Goal: Task Accomplishment & Management: Manage account settings

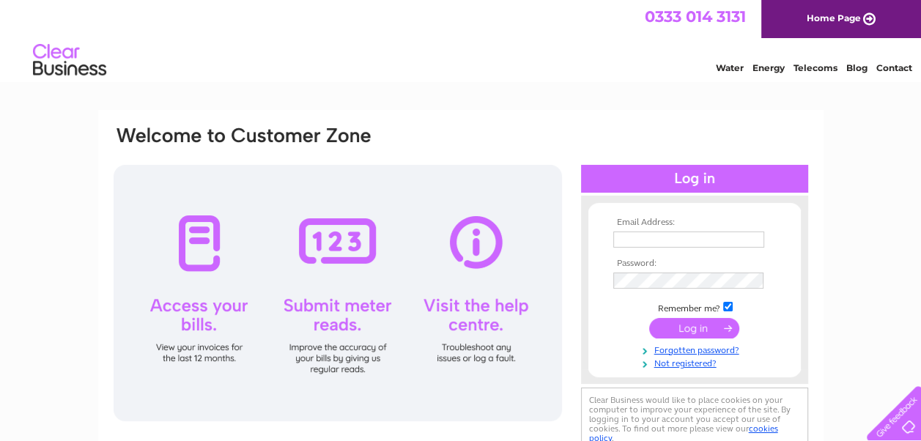
type input "accounts@cooperbrothers.co.uk"
click at [700, 327] on input "submit" at bounding box center [694, 328] width 90 height 21
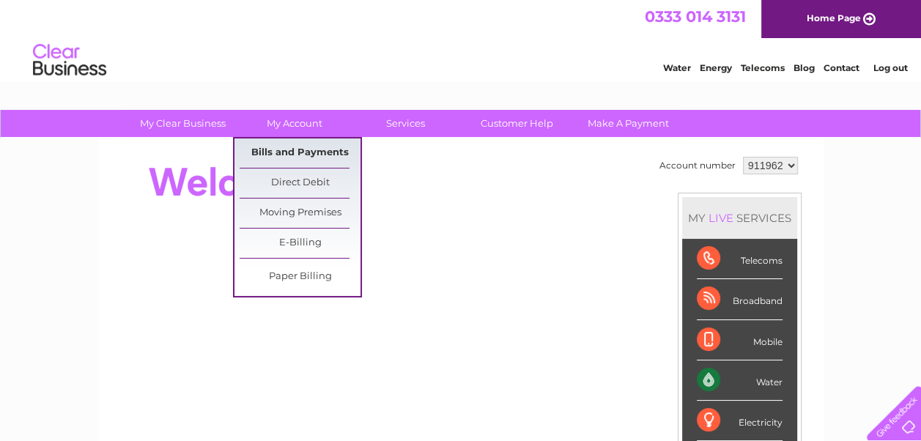
click at [308, 151] on link "Bills and Payments" at bounding box center [299, 152] width 121 height 29
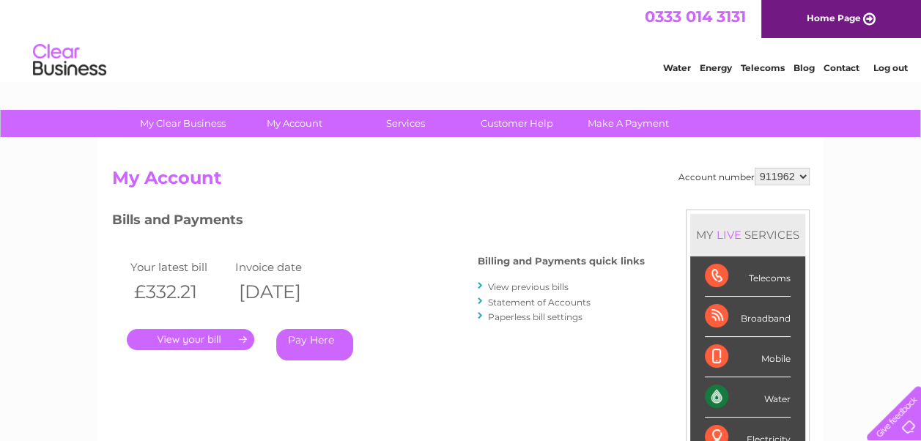
click at [205, 336] on link "." at bounding box center [190, 339] width 127 height 21
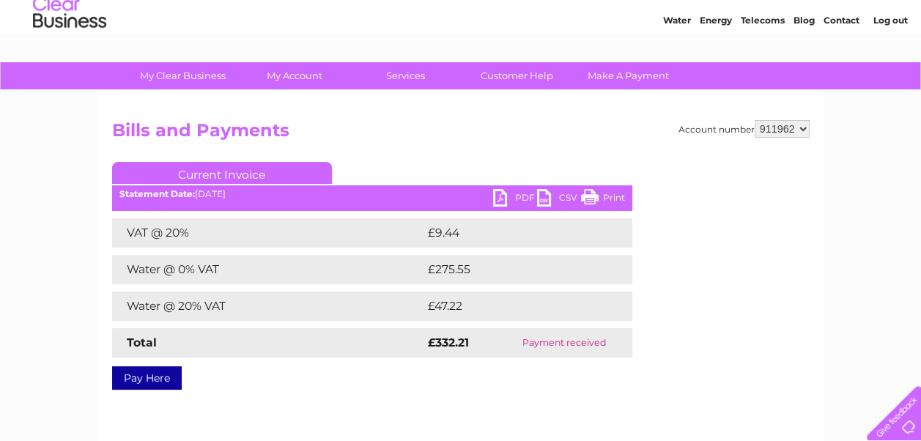
scroll to position [73, 0]
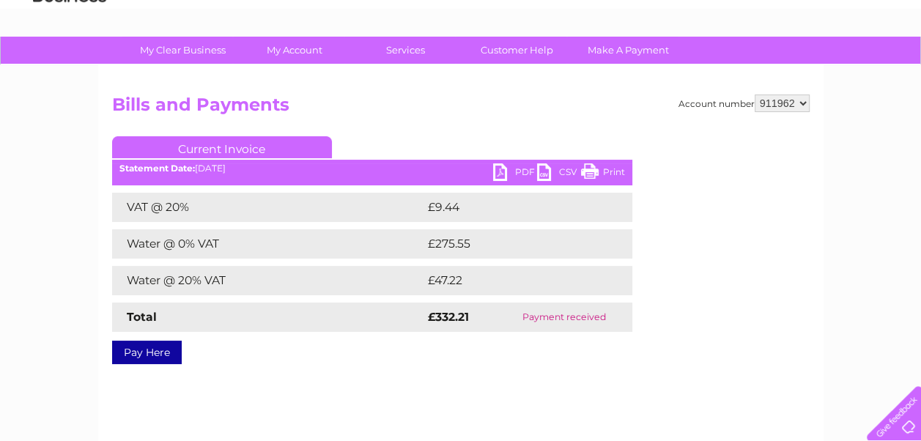
click at [508, 174] on link "PDF" at bounding box center [515, 173] width 44 height 21
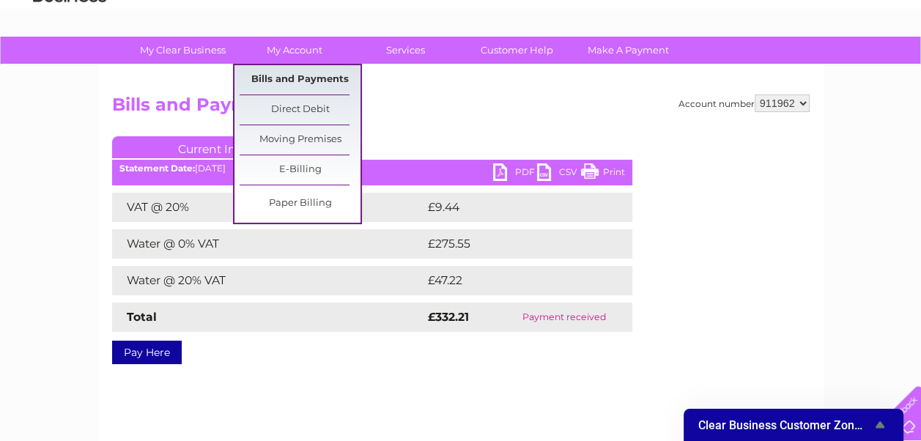
click at [281, 75] on link "Bills and Payments" at bounding box center [299, 79] width 121 height 29
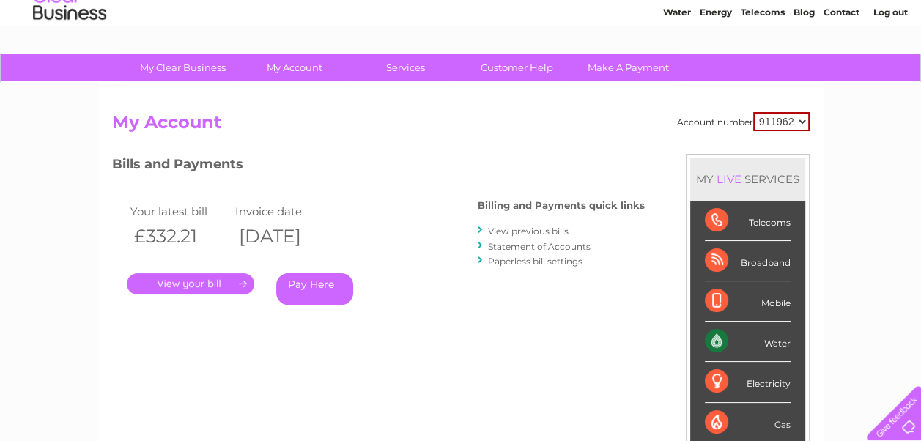
scroll to position [146, 0]
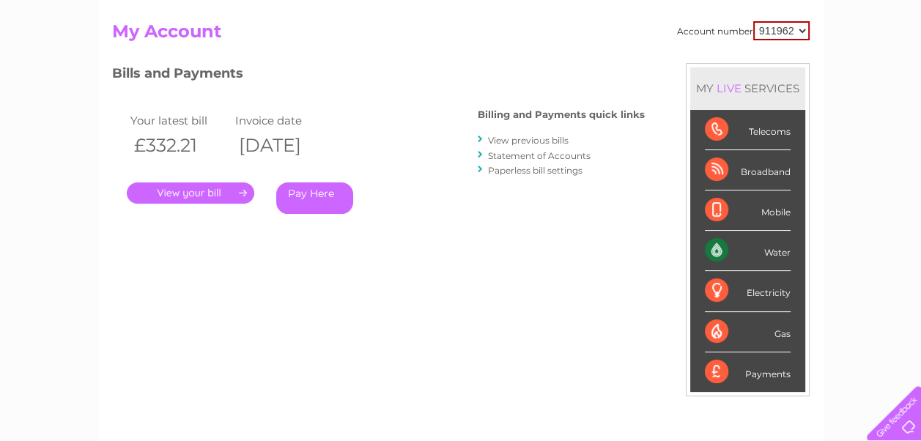
click at [515, 139] on link "View previous bills" at bounding box center [528, 140] width 81 height 11
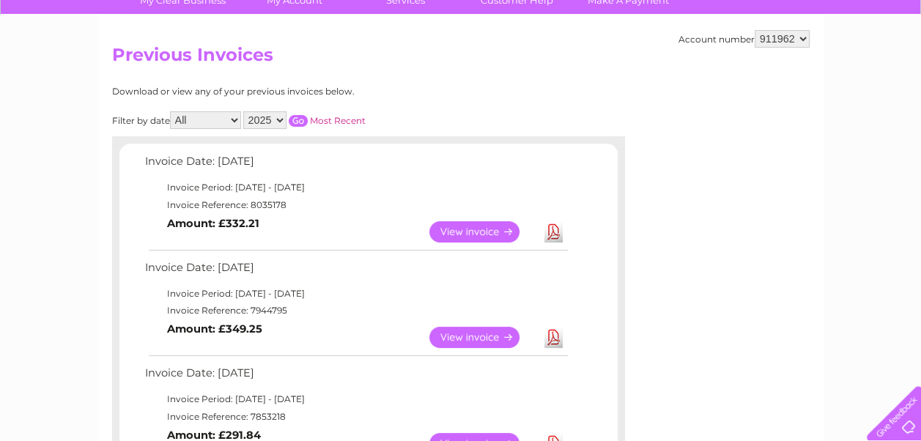
scroll to position [146, 0]
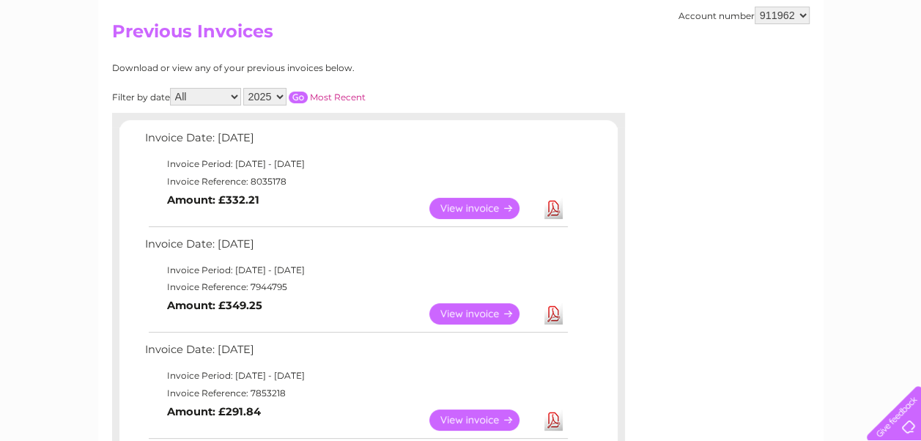
click at [475, 308] on link "View" at bounding box center [483, 313] width 108 height 21
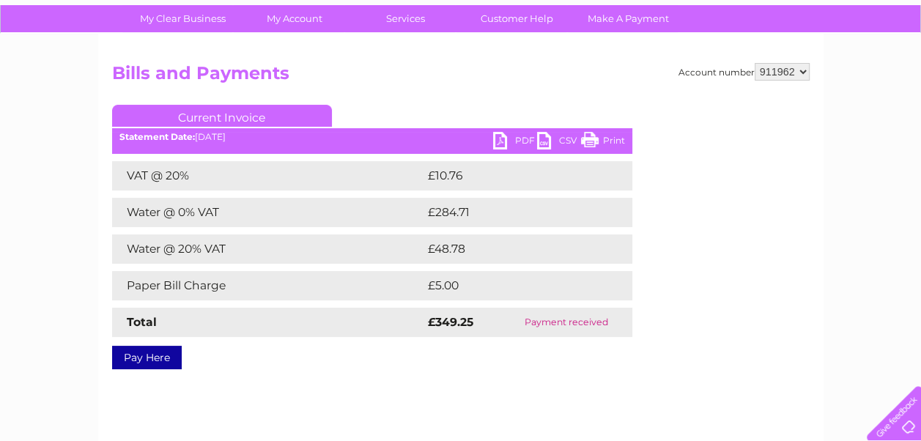
scroll to position [146, 0]
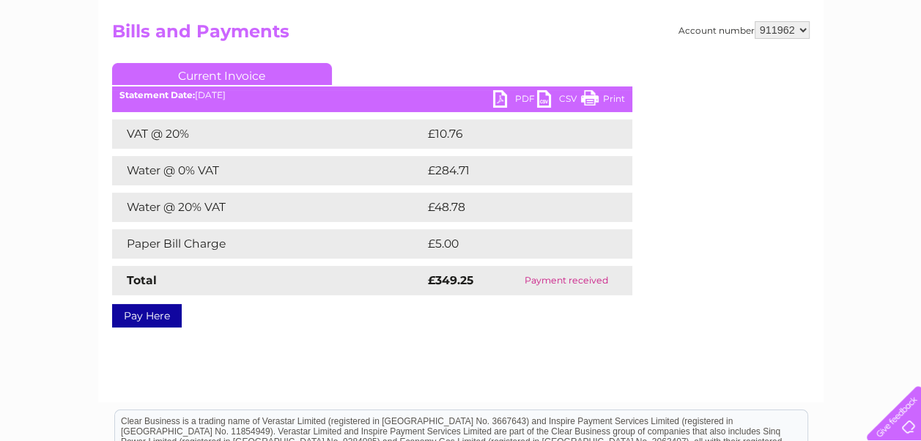
click at [516, 100] on link "PDF" at bounding box center [515, 100] width 44 height 21
